Goal: Find specific page/section: Find specific page/section

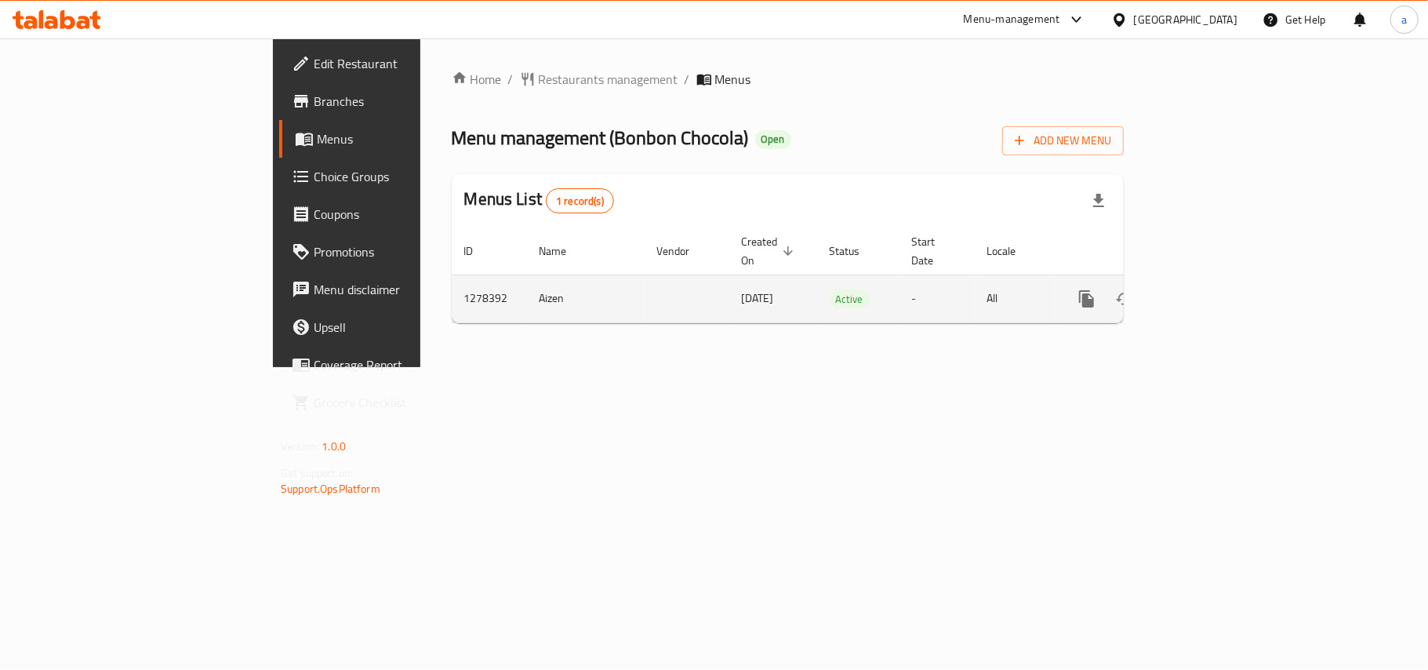
click at [1209, 290] on icon "enhanced table" at bounding box center [1200, 298] width 19 height 19
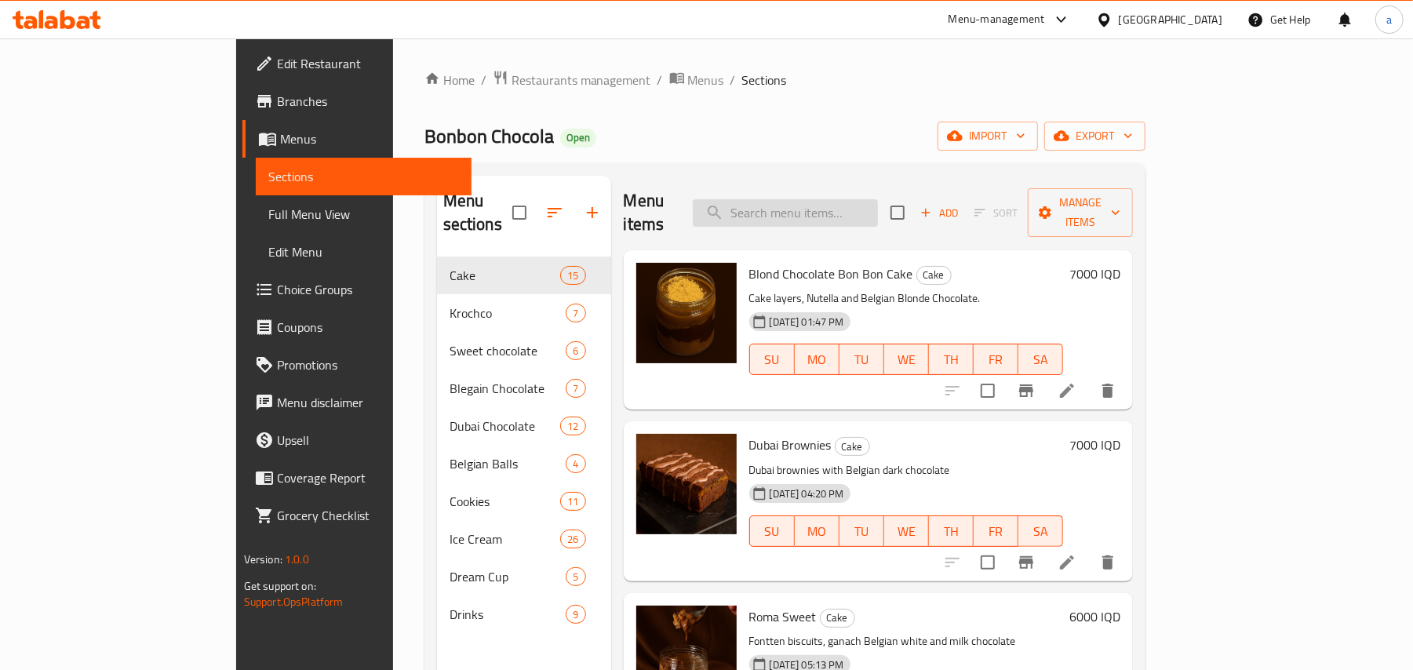
click at [869, 199] on input "search" at bounding box center [785, 212] width 185 height 27
click at [268, 220] on span "Full Menu View" at bounding box center [363, 214] width 191 height 19
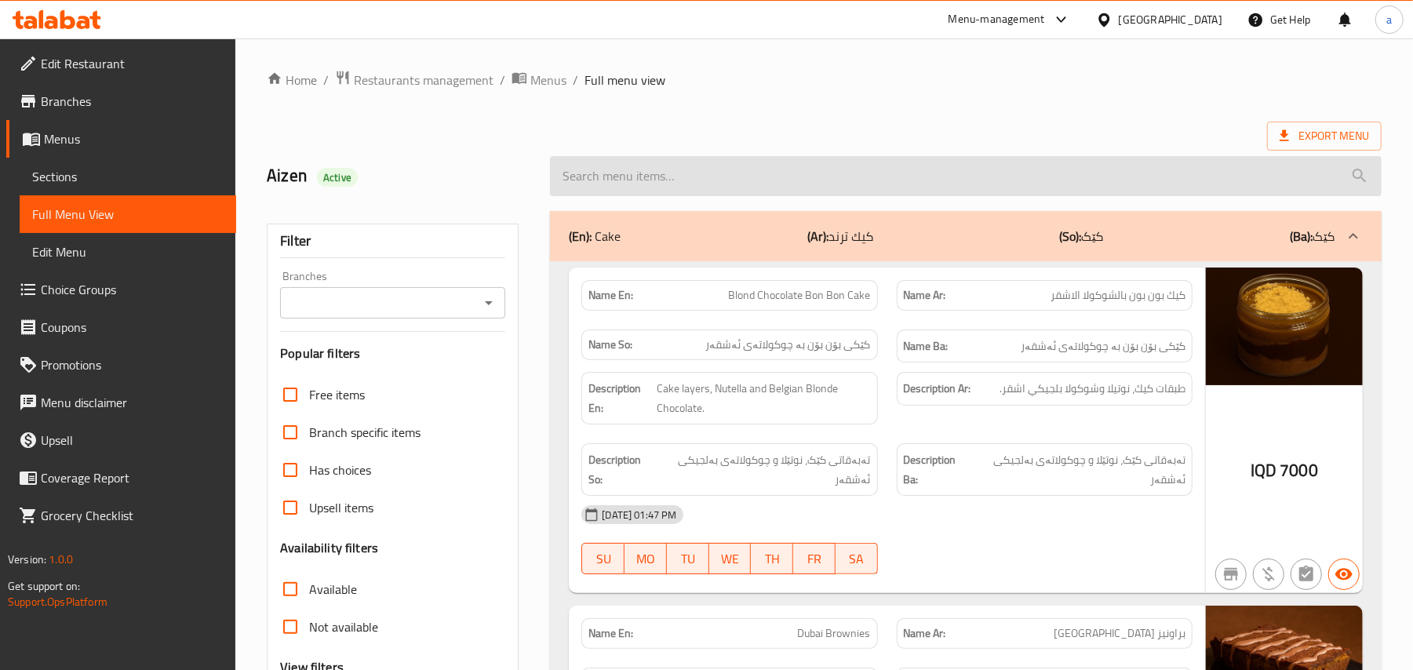
click at [695, 196] on input "search" at bounding box center [965, 176] width 831 height 40
paste input "Lazy Cat Cake Trend [PERSON_NAME]"
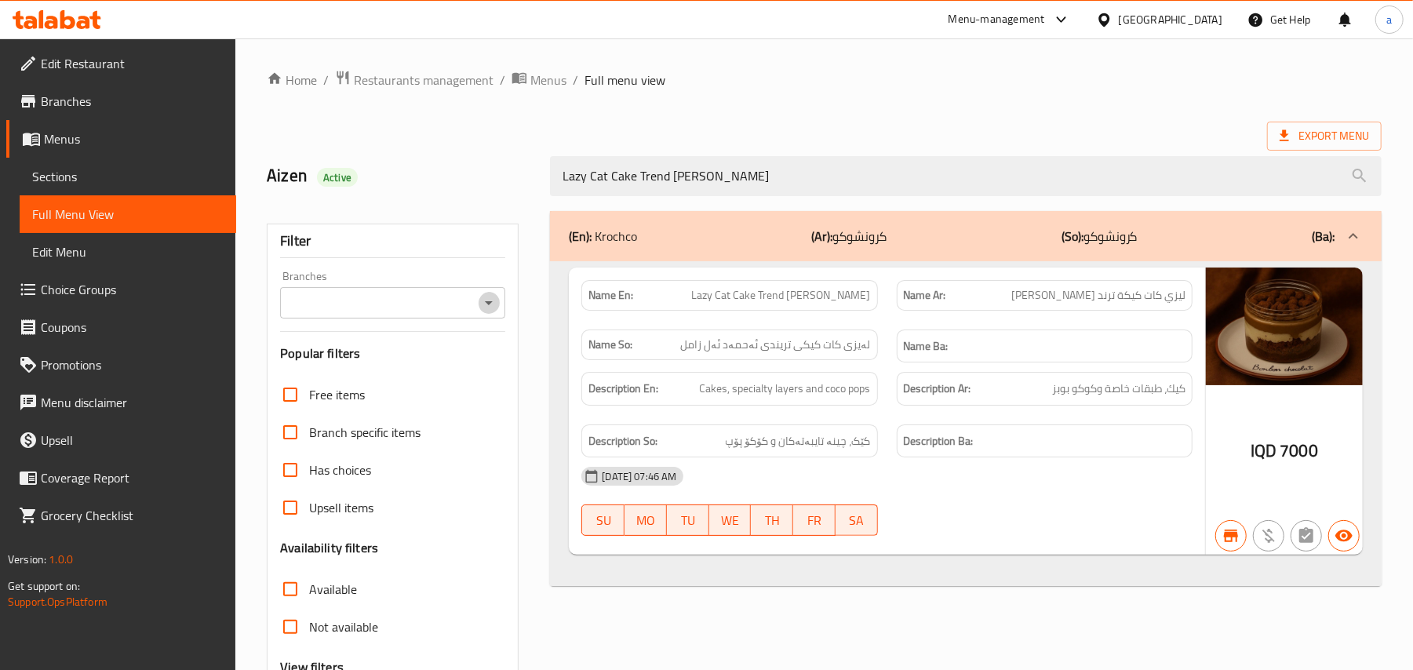
click at [488, 303] on icon "Open" at bounding box center [488, 302] width 19 height 19
type input "Lazy Cat Cake Trend [PERSON_NAME]"
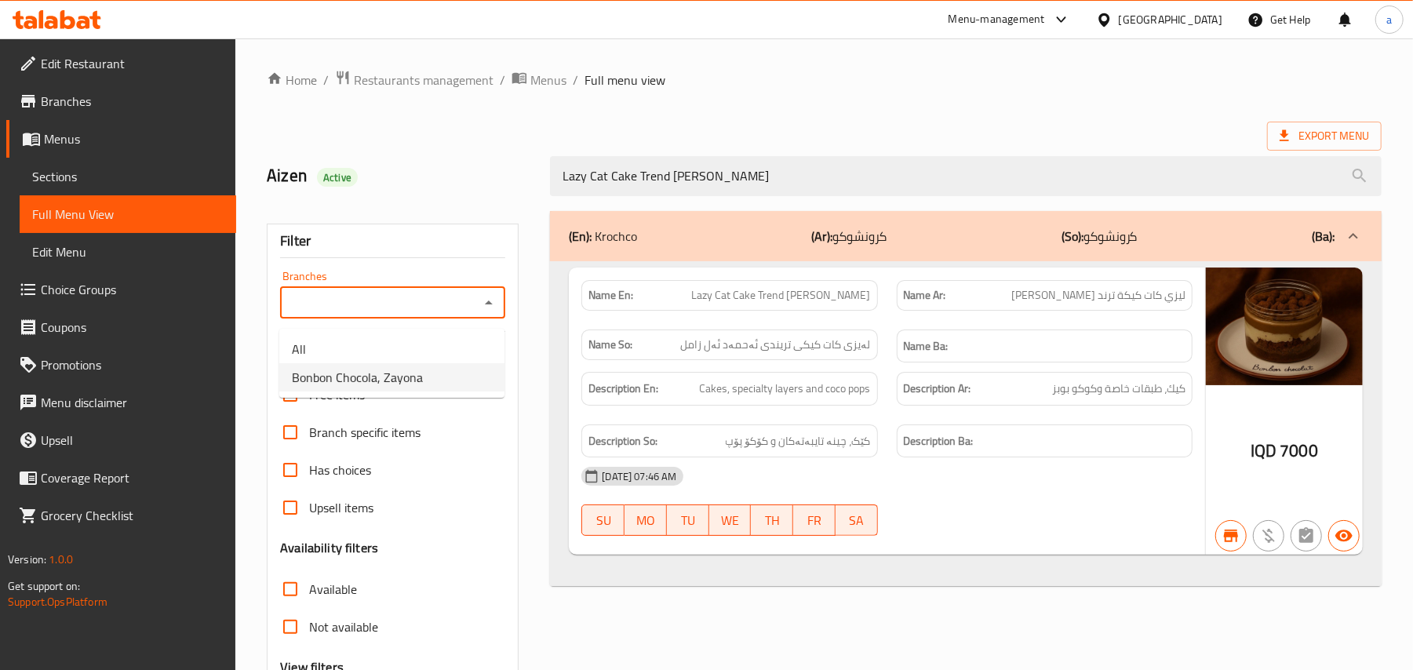
click at [423, 373] on span "Bonbon Chocola, Zayona" at bounding box center [357, 377] width 131 height 19
type input "Bonbon Chocola, Zayona"
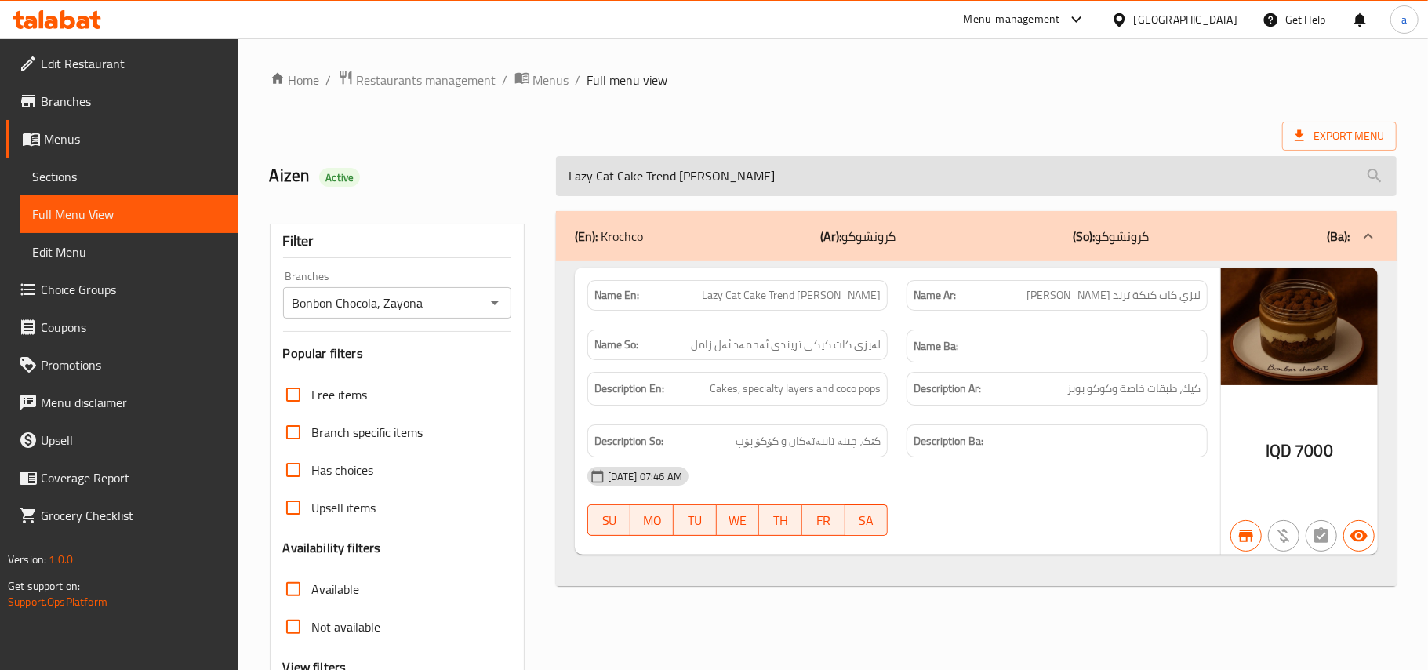
scroll to position [190, 0]
